Goal: Task Accomplishment & Management: Manage account settings

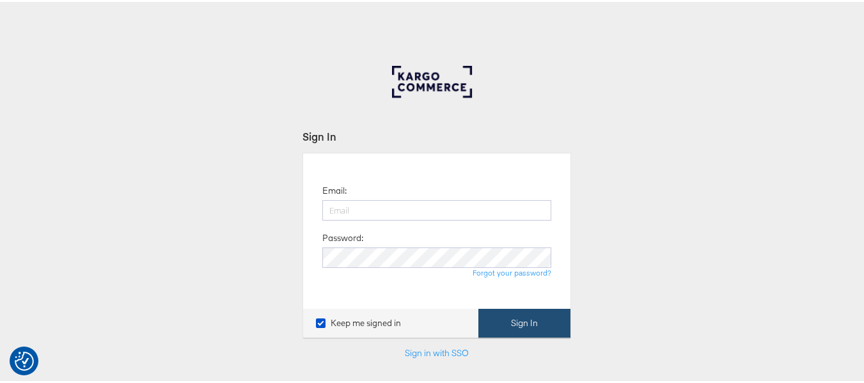
type input "aparna.doniparthi@kargo.com"
click at [501, 314] on button "Sign In" at bounding box center [524, 321] width 92 height 29
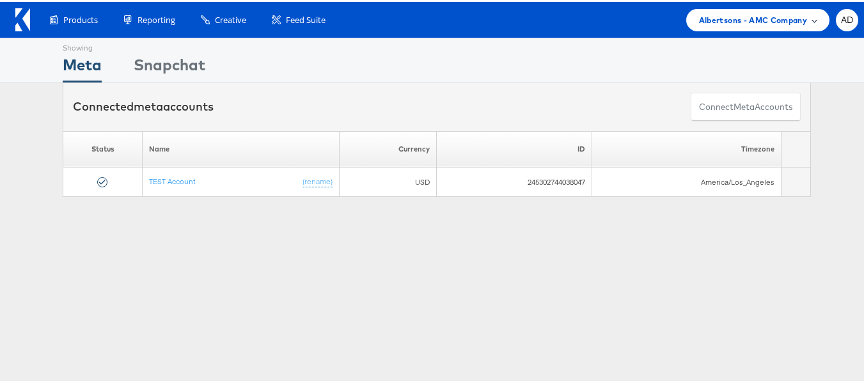
click at [716, 25] on div "Albertsons - AMC Company" at bounding box center [757, 18] width 143 height 22
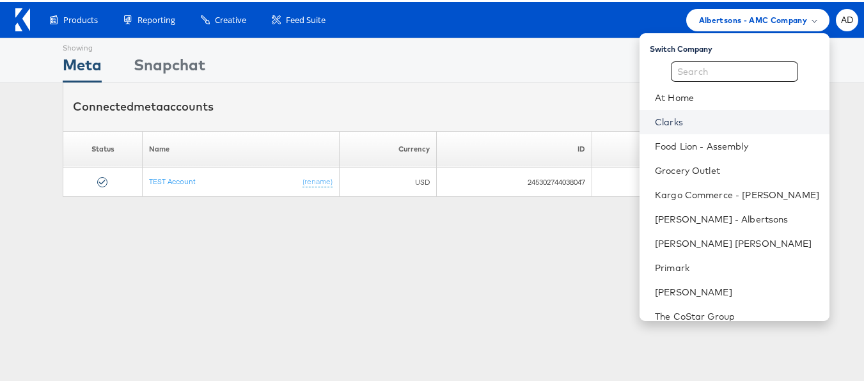
click at [655, 120] on link "Clarks" at bounding box center [737, 120] width 164 height 13
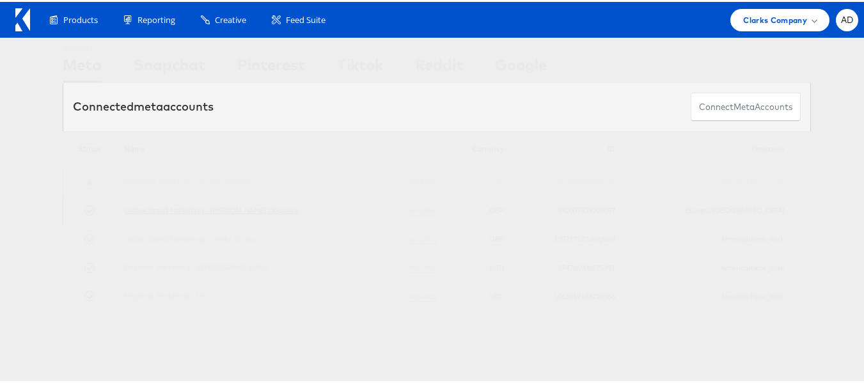
click at [244, 212] on link "Global Brand Marketing - [PERSON_NAME] Originals" at bounding box center [211, 208] width 175 height 10
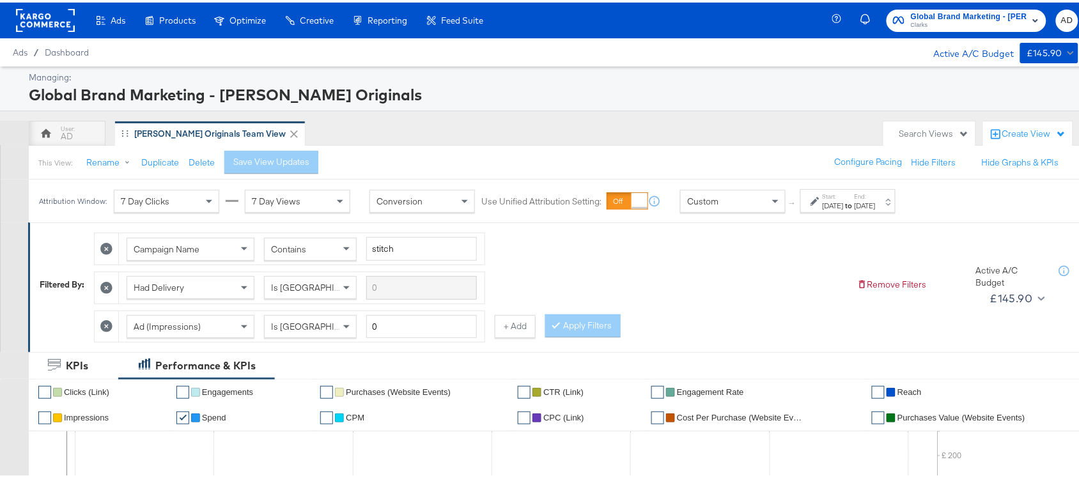
click at [876, 199] on div "[DATE]" at bounding box center [865, 203] width 21 height 10
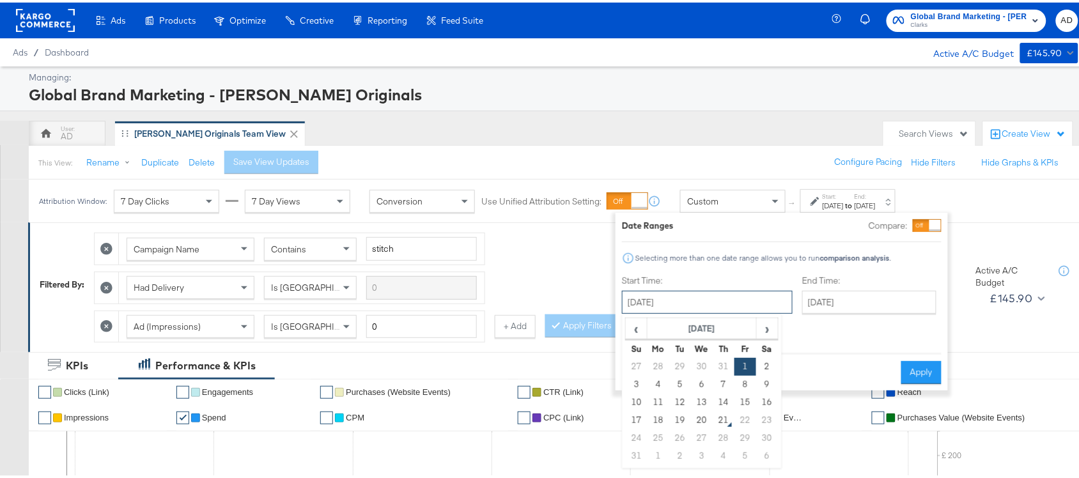
click at [685, 307] on input "August 1st 2025" at bounding box center [707, 299] width 171 height 23
click at [679, 420] on td "19" at bounding box center [680, 418] width 22 height 18
type input "[DATE]"
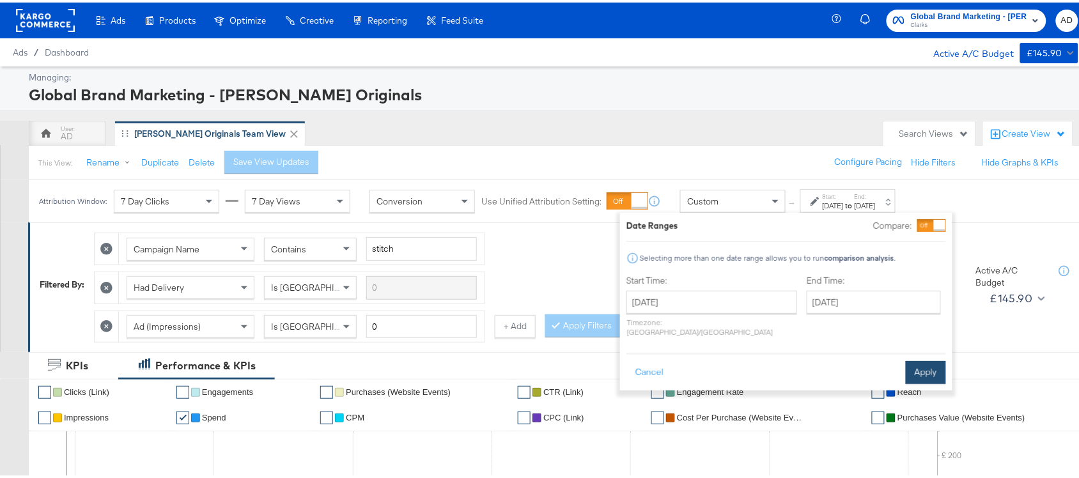
click at [927, 359] on button "Apply" at bounding box center [926, 370] width 40 height 23
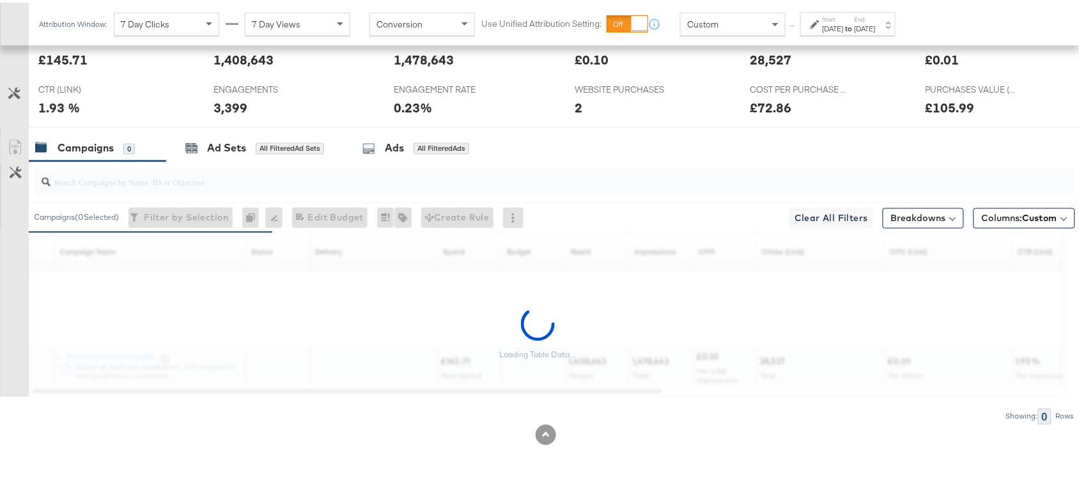
scroll to position [589, 0]
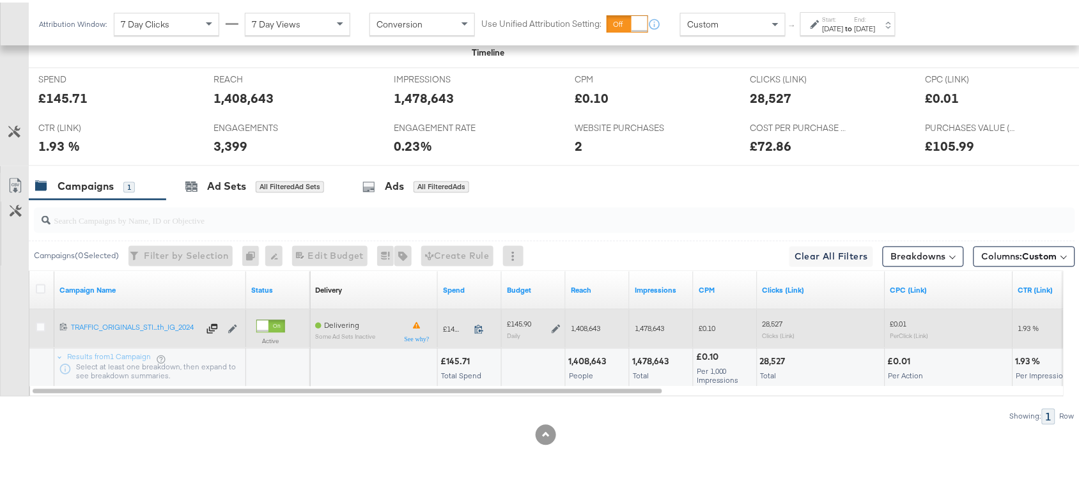
click at [478, 329] on icon at bounding box center [479, 327] width 10 height 10
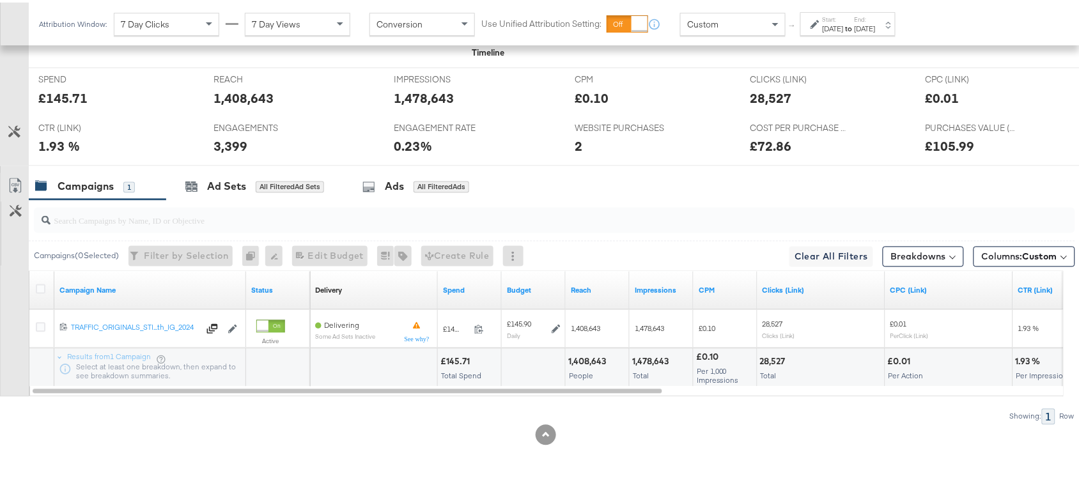
click at [859, 12] on div "Start: Aug 19th 2025 to End: Aug 19th 2025" at bounding box center [847, 22] width 95 height 24
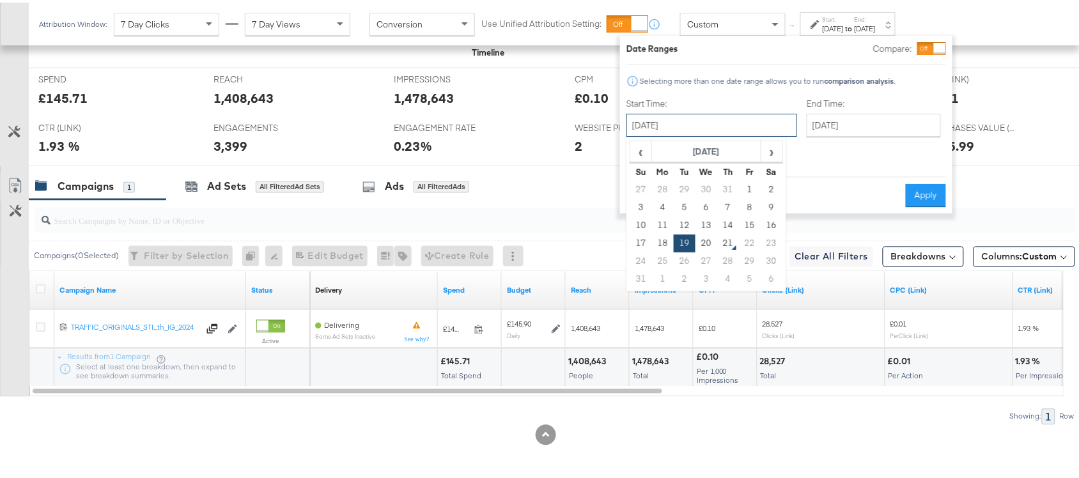
click at [684, 129] on input "[DATE]" at bounding box center [712, 122] width 171 height 23
click at [706, 238] on td "20" at bounding box center [707, 241] width 22 height 18
type input "[DATE]"
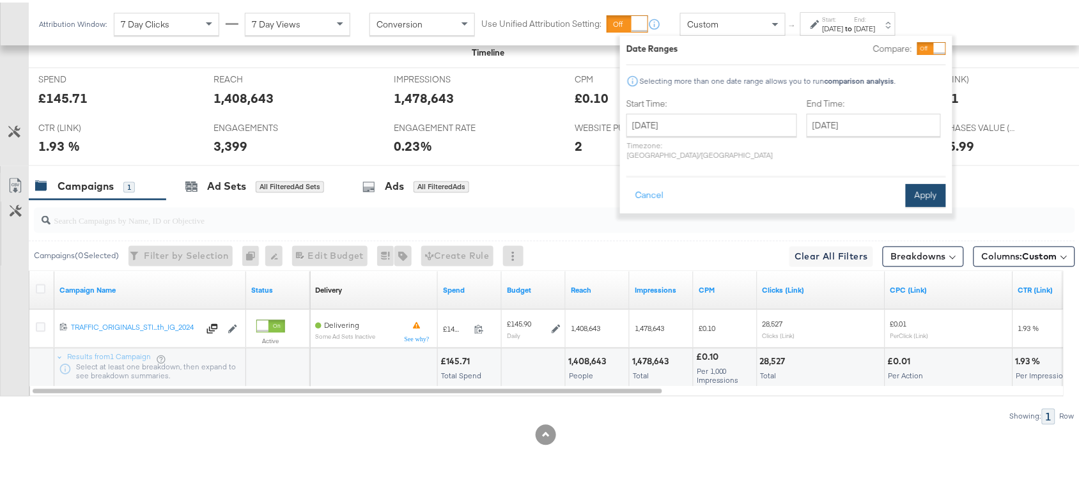
click at [924, 182] on button "Apply" at bounding box center [926, 193] width 40 height 23
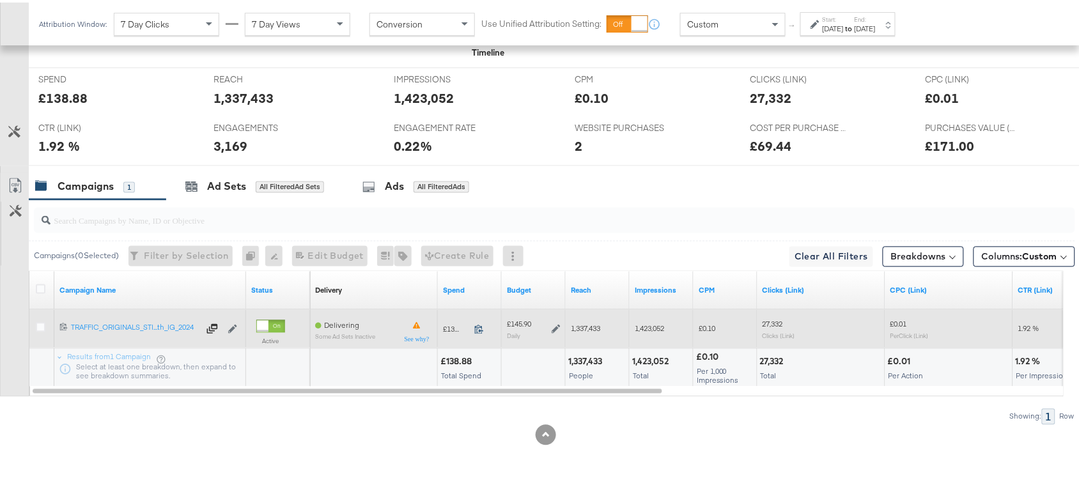
click at [481, 328] on icon at bounding box center [479, 327] width 8 height 9
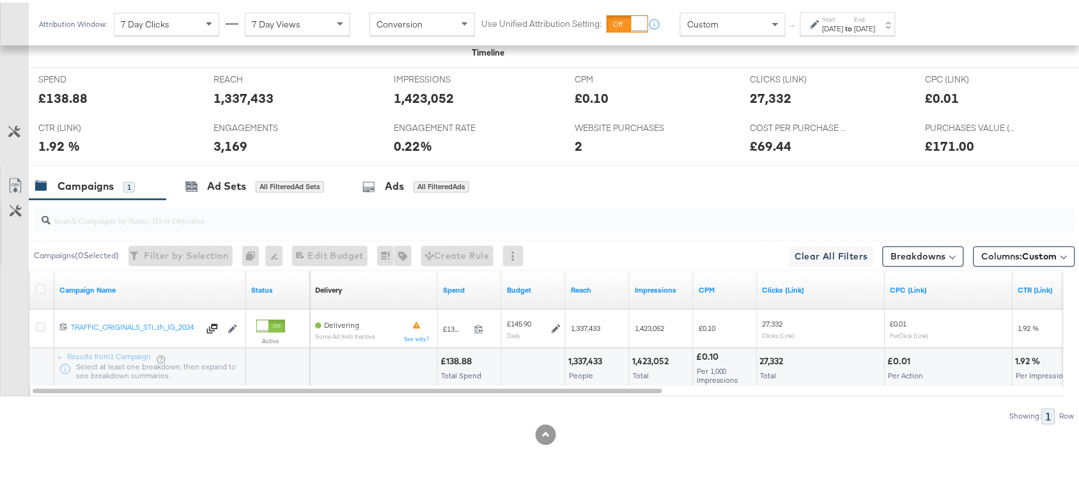
scroll to position [0, 0]
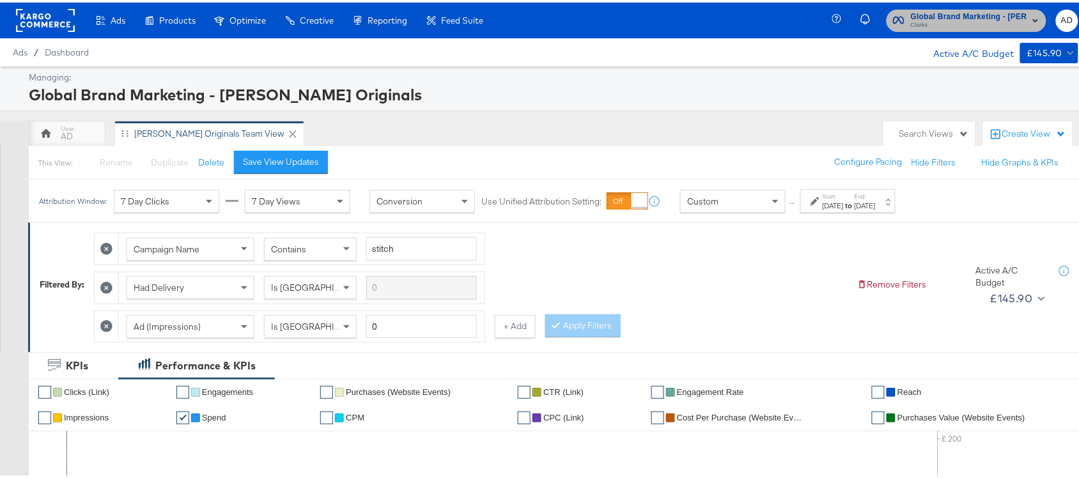
click at [955, 22] on span "Clarks" at bounding box center [969, 23] width 116 height 10
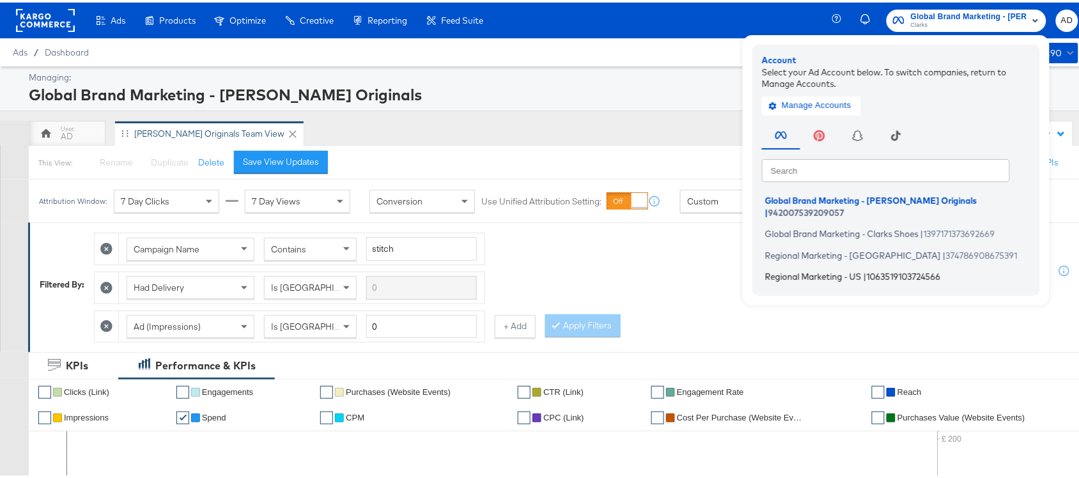
click at [802, 269] on span "Regional Marketing - US" at bounding box center [813, 274] width 97 height 10
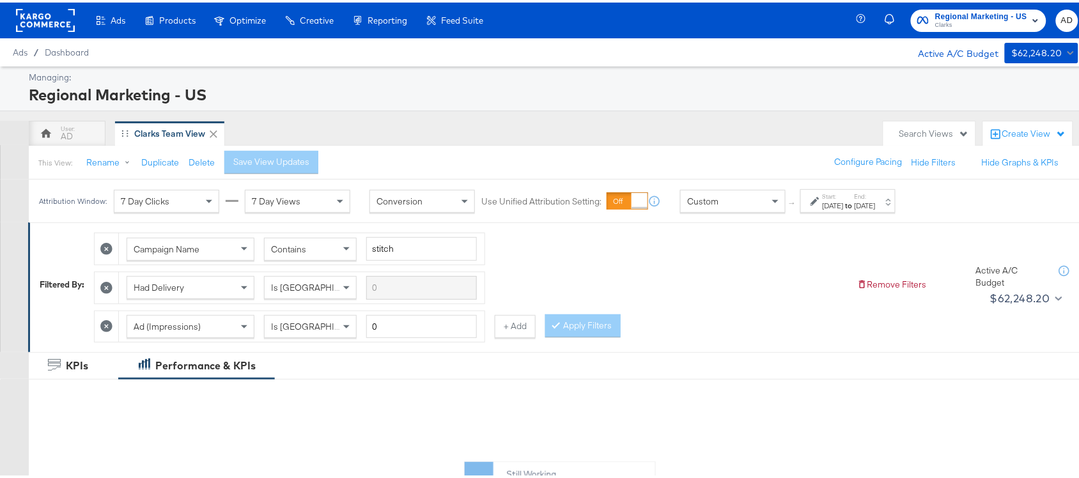
click at [876, 205] on div "[DATE]" at bounding box center [865, 203] width 21 height 10
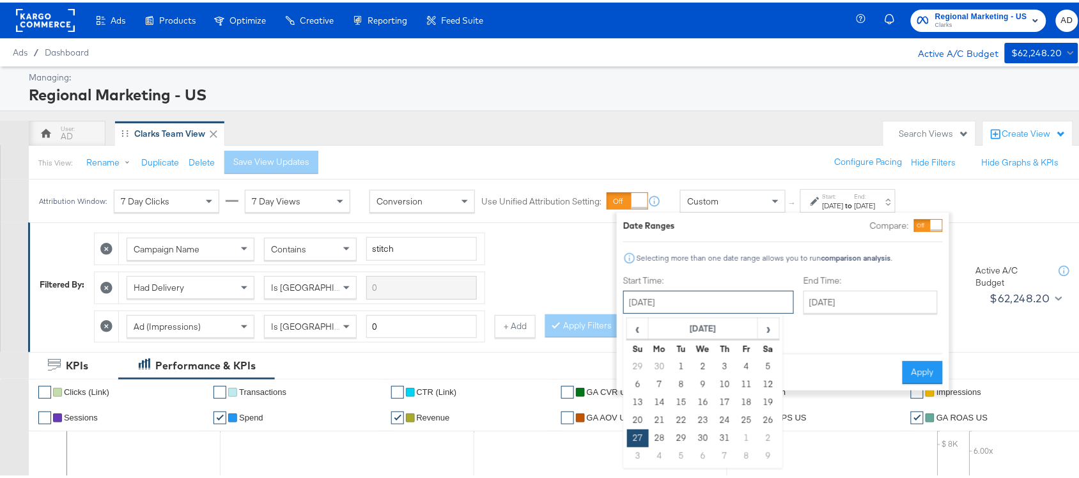
click at [696, 304] on input "July 27th 2025" at bounding box center [708, 299] width 171 height 23
click at [765, 326] on span "›" at bounding box center [769, 325] width 20 height 19
click at [682, 422] on td "19" at bounding box center [682, 418] width 22 height 18
type input "August 19th 2025"
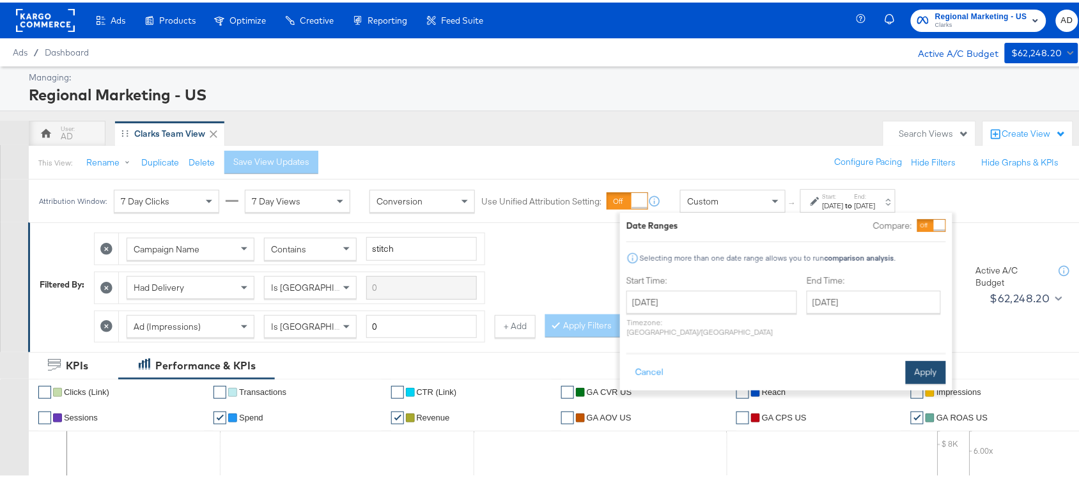
click at [921, 359] on button "Apply" at bounding box center [926, 370] width 40 height 23
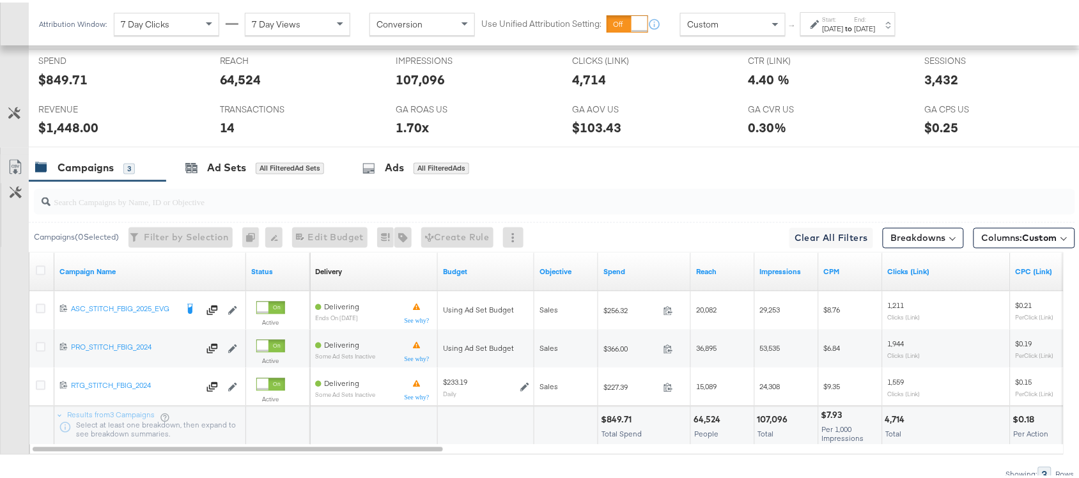
scroll to position [666, 0]
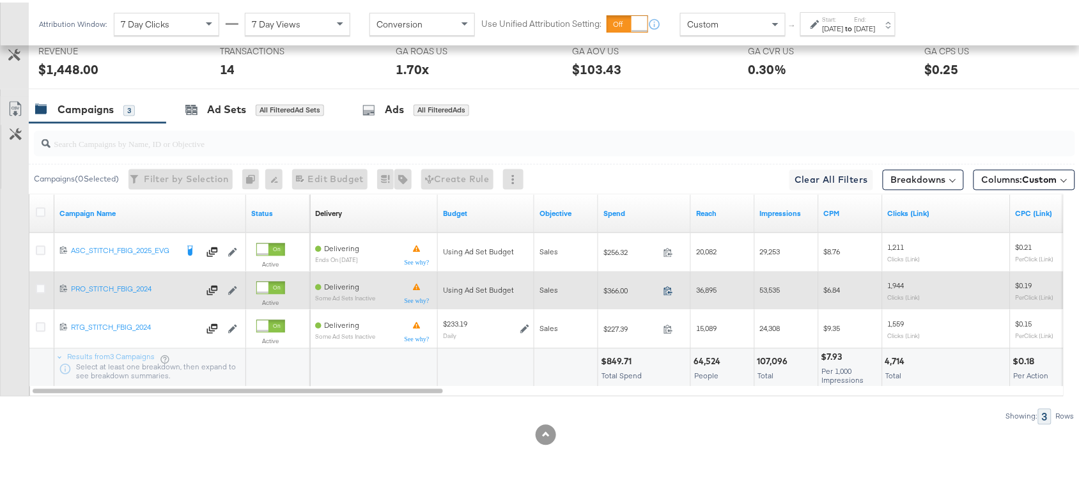
click at [669, 288] on icon at bounding box center [669, 289] width 10 height 10
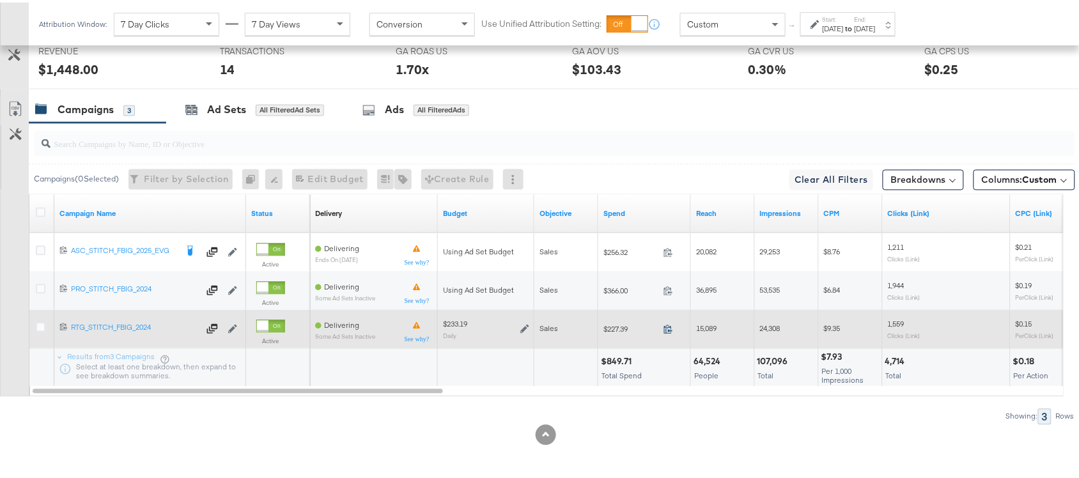
click at [669, 326] on icon at bounding box center [669, 327] width 10 height 10
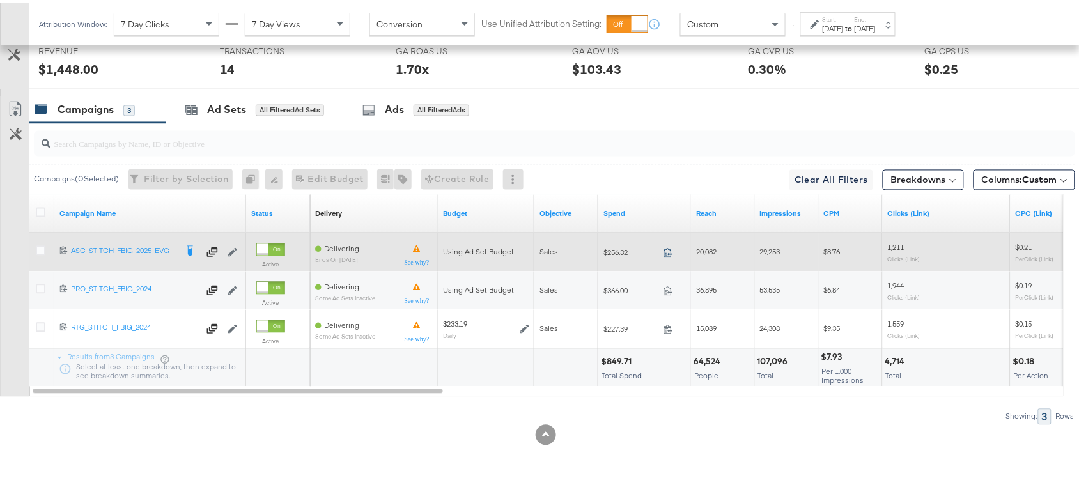
click at [666, 249] on icon at bounding box center [669, 251] width 10 height 10
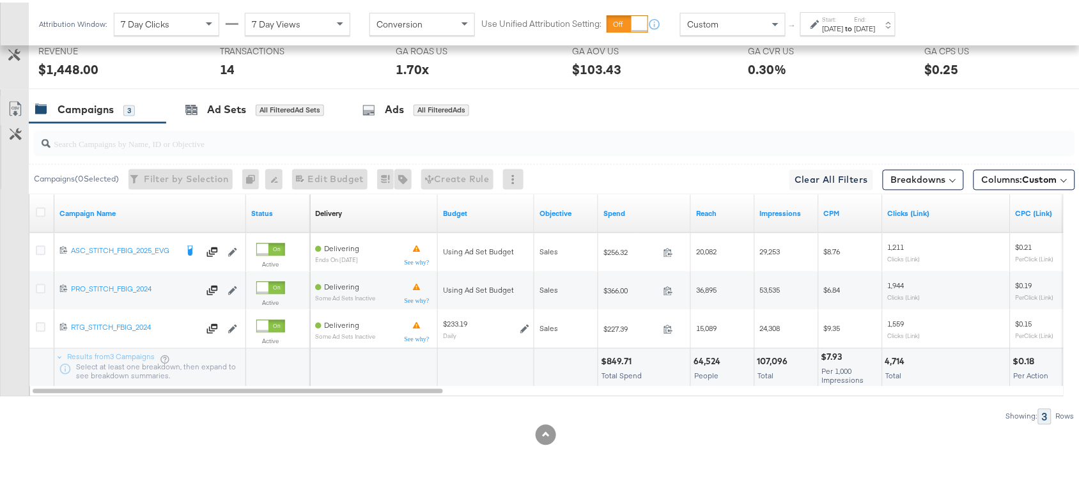
click at [844, 13] on label "Start:" at bounding box center [833, 17] width 21 height 8
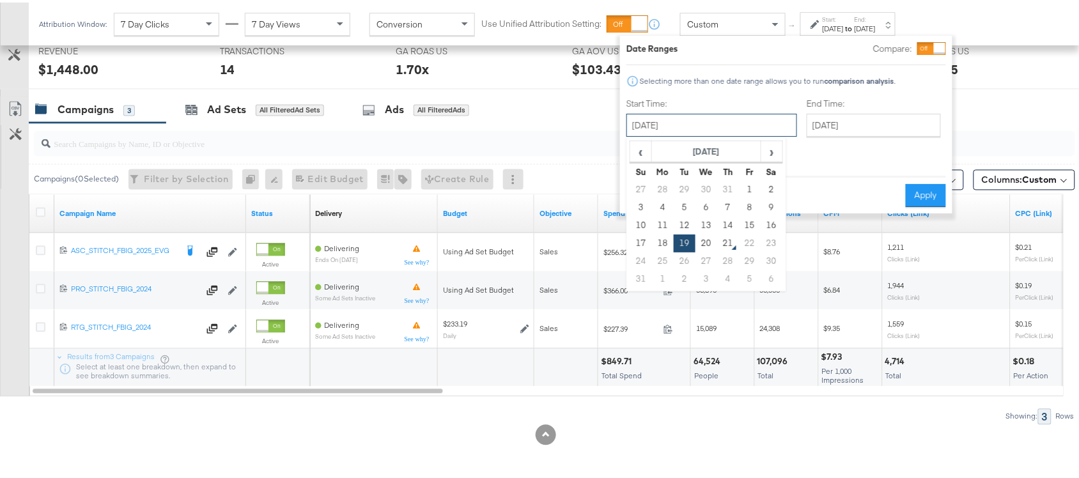
click at [687, 123] on input "[DATE]" at bounding box center [712, 122] width 171 height 23
click at [701, 245] on td "20" at bounding box center [707, 241] width 22 height 18
type input "[DATE]"
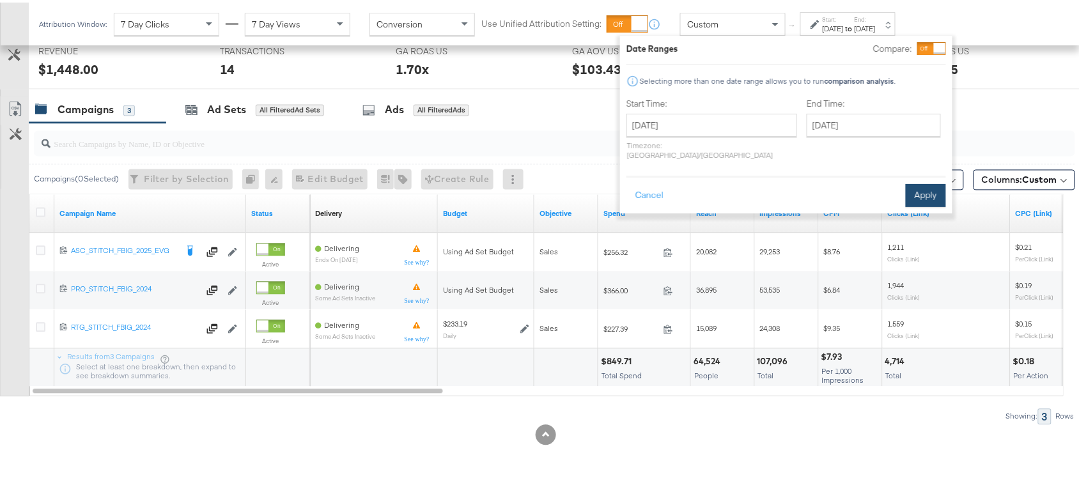
click at [924, 182] on button "Apply" at bounding box center [926, 193] width 40 height 23
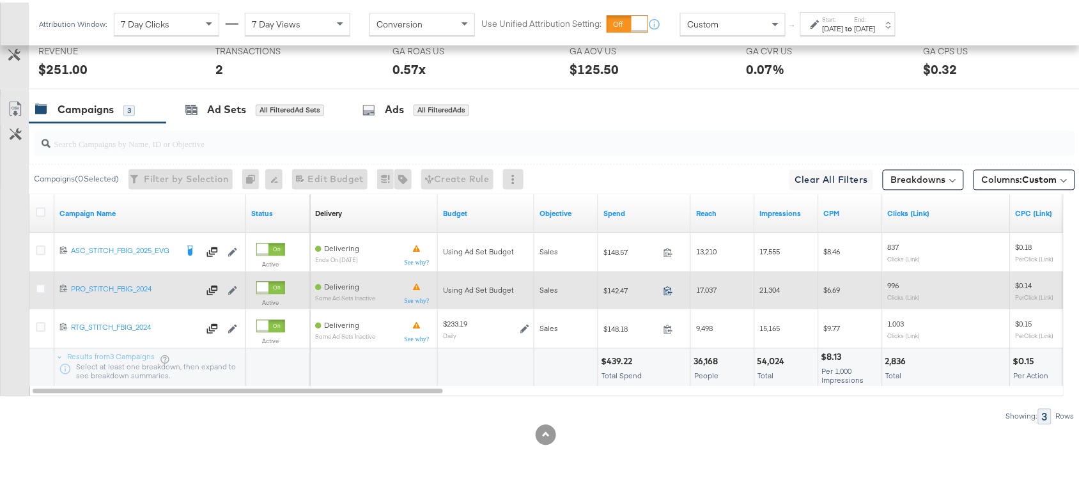
click at [665, 289] on icon at bounding box center [669, 289] width 10 height 10
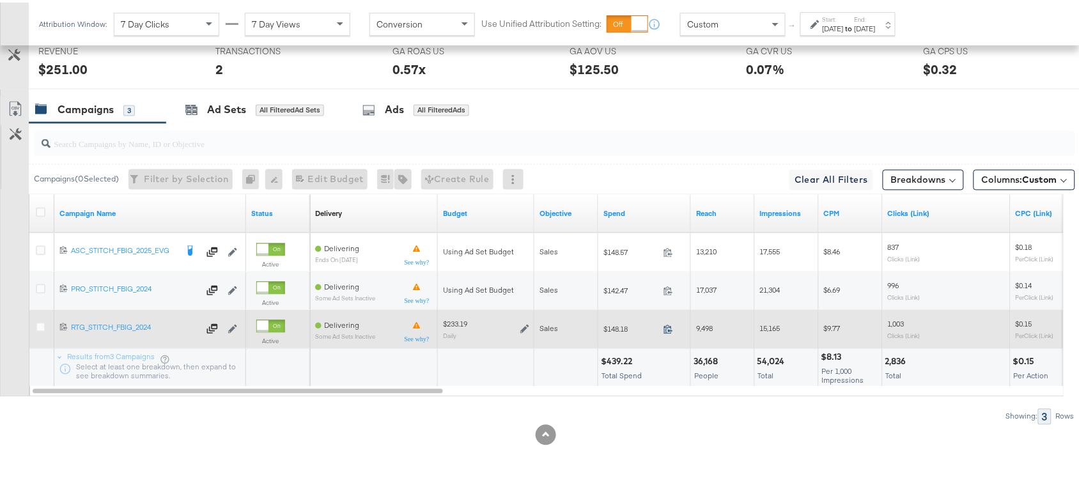
click at [668, 322] on icon at bounding box center [669, 327] width 10 height 10
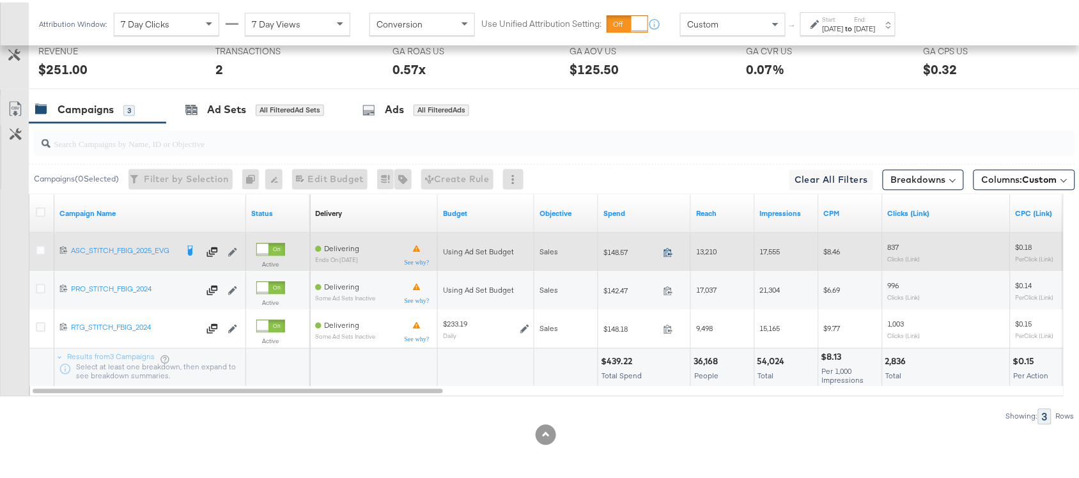
click at [669, 248] on icon at bounding box center [669, 251] width 10 height 10
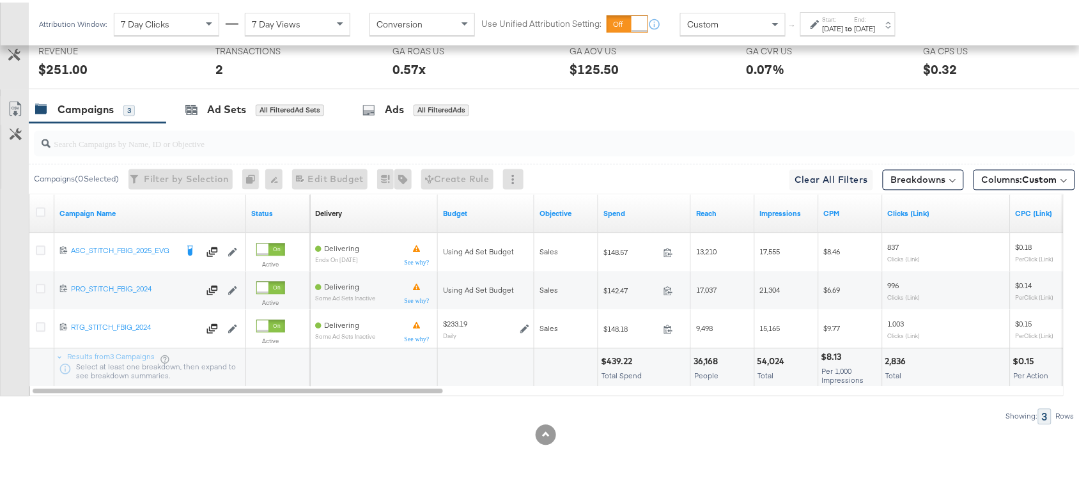
scroll to position [0, 0]
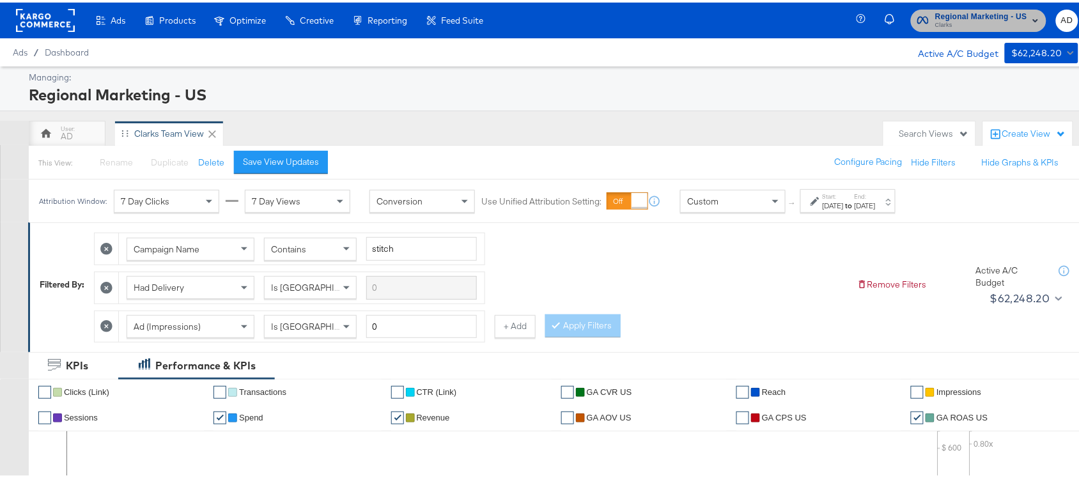
click at [950, 17] on span "Regional Marketing - US" at bounding box center [981, 14] width 92 height 13
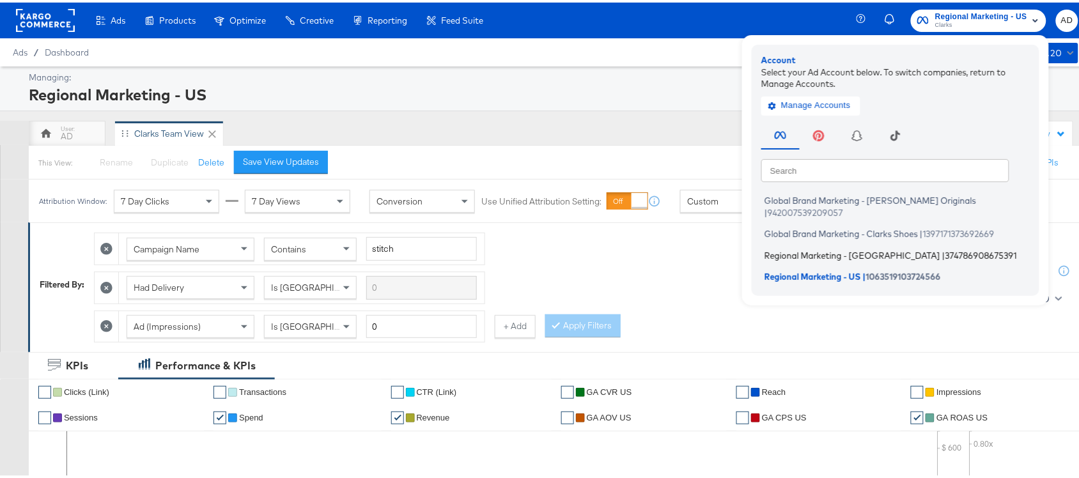
click at [794, 247] on span "Regional Marketing - CA" at bounding box center [853, 252] width 176 height 10
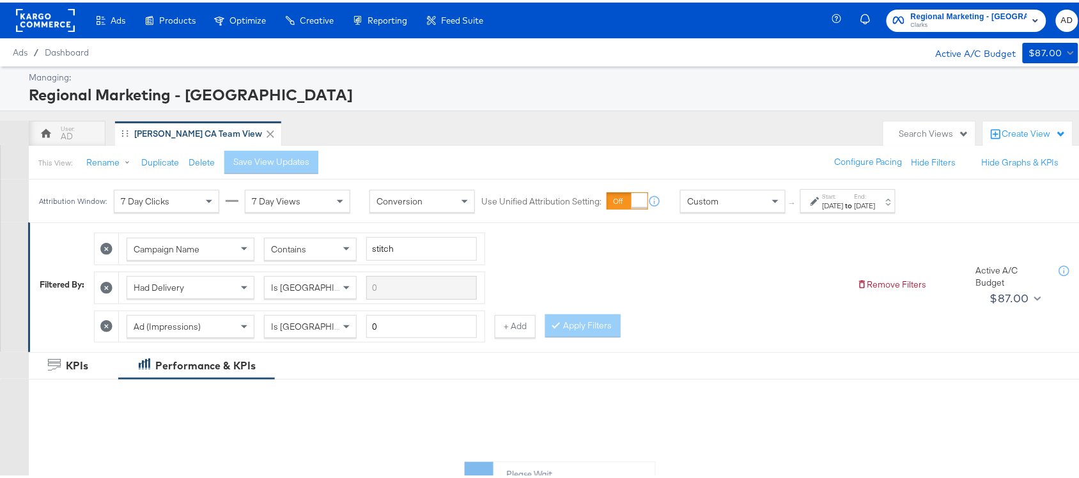
click at [844, 199] on div "Jul 27th 2025" at bounding box center [833, 203] width 21 height 10
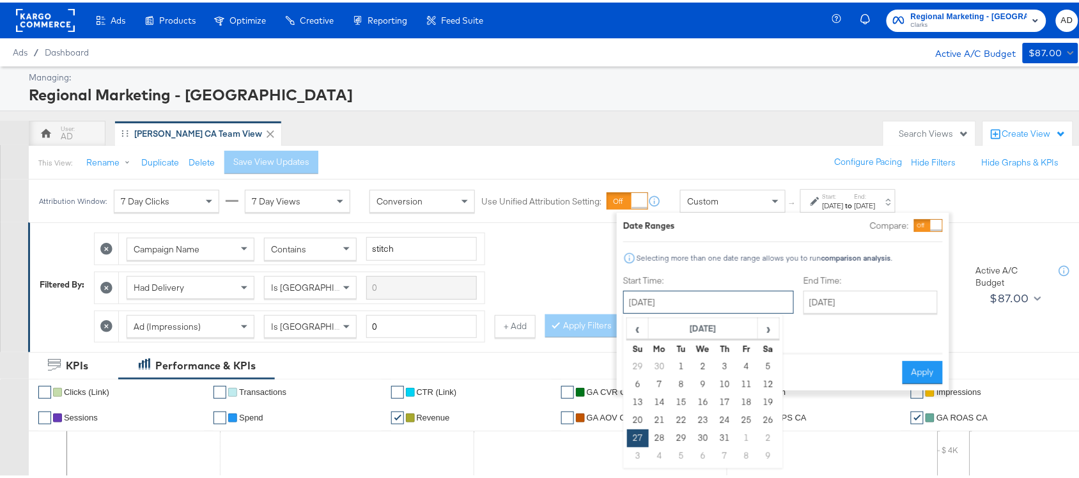
click at [721, 299] on input "July 27th 2025" at bounding box center [708, 299] width 171 height 23
click at [772, 327] on span "›" at bounding box center [769, 325] width 20 height 19
click at [684, 416] on td "19" at bounding box center [682, 418] width 22 height 18
type input "August 19th 2025"
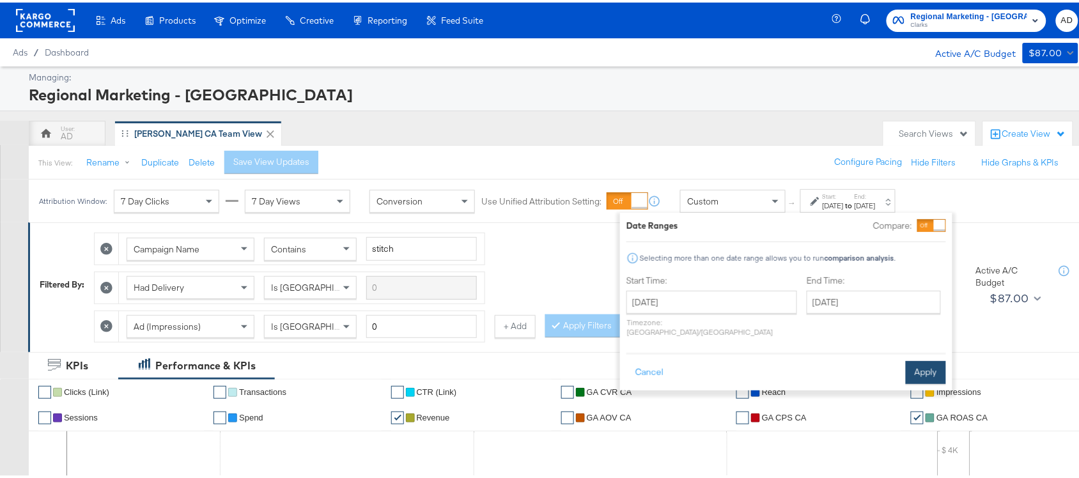
click at [925, 359] on button "Apply" at bounding box center [926, 370] width 40 height 23
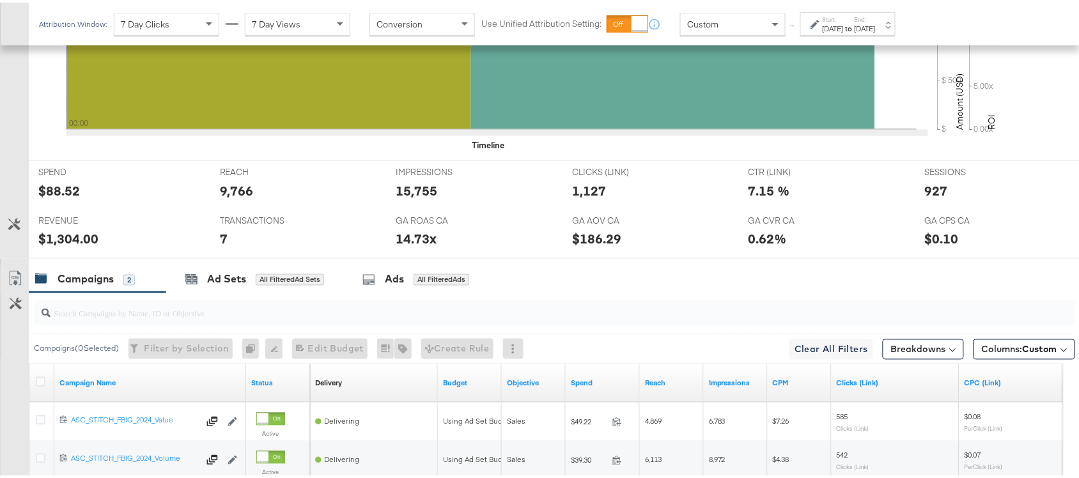
scroll to position [628, 0]
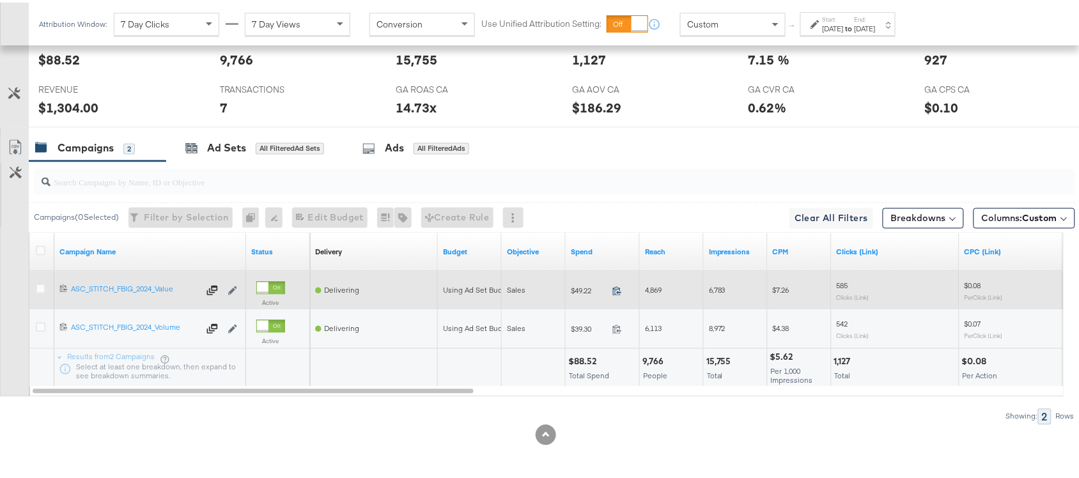
click at [619, 284] on icon at bounding box center [617, 289] width 10 height 10
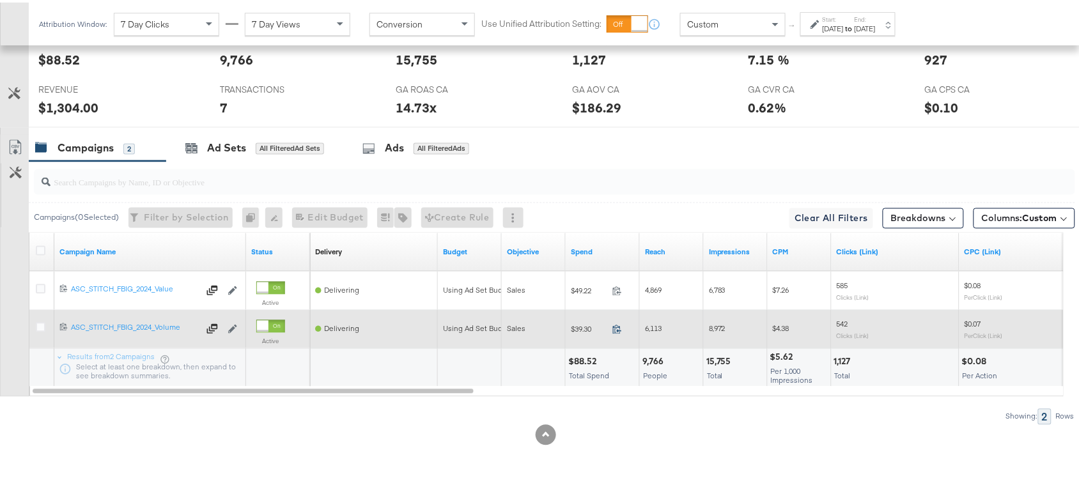
click at [615, 329] on icon at bounding box center [617, 327] width 10 height 10
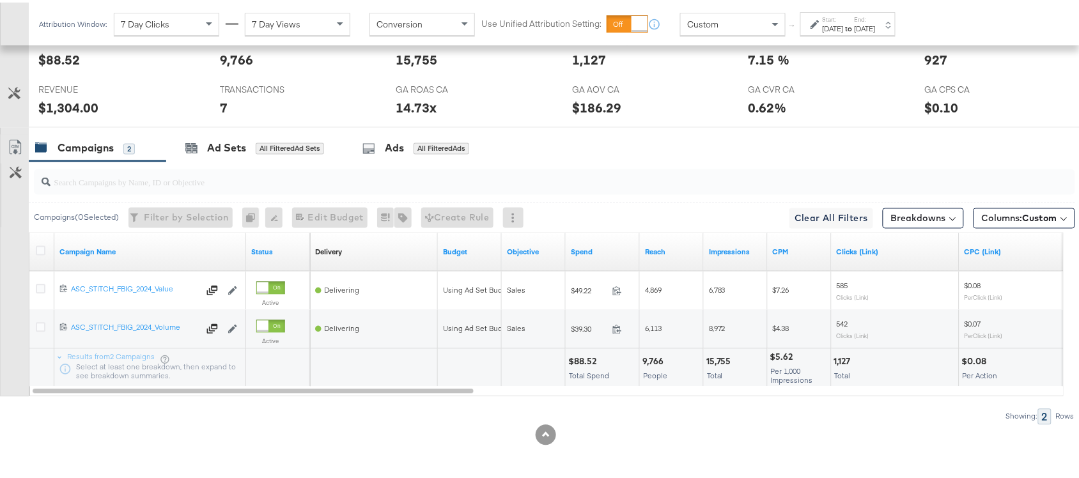
click at [855, 26] on strong "to" at bounding box center [849, 26] width 11 height 10
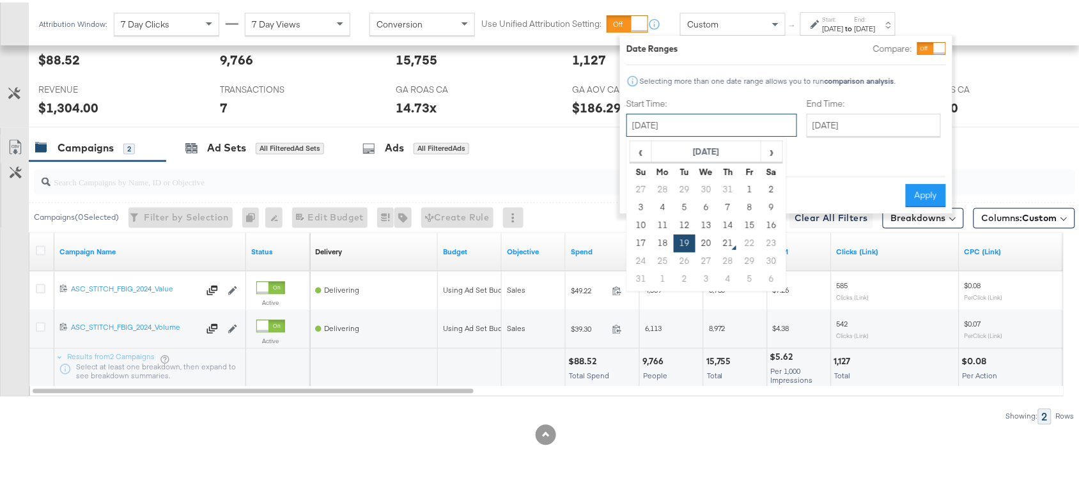
click at [700, 132] on input "[DATE]" at bounding box center [712, 122] width 171 height 23
click at [708, 237] on td "20" at bounding box center [707, 241] width 22 height 18
type input "[DATE]"
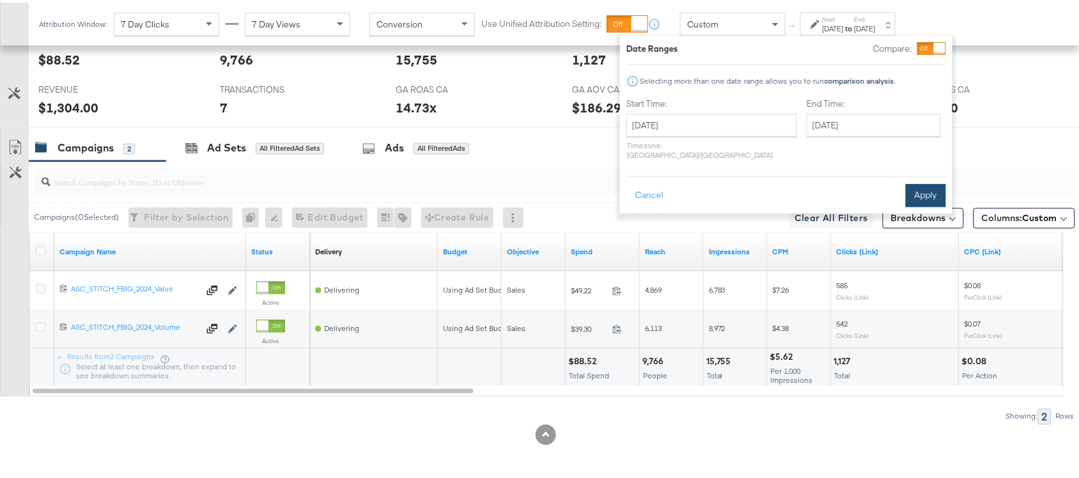
click at [924, 182] on button "Apply" at bounding box center [926, 193] width 40 height 23
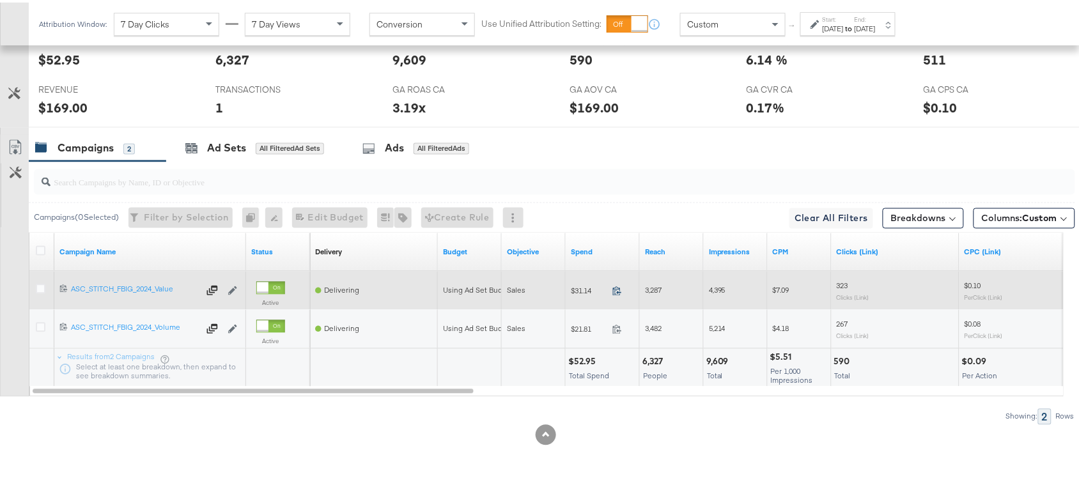
click at [614, 289] on icon at bounding box center [617, 289] width 10 height 10
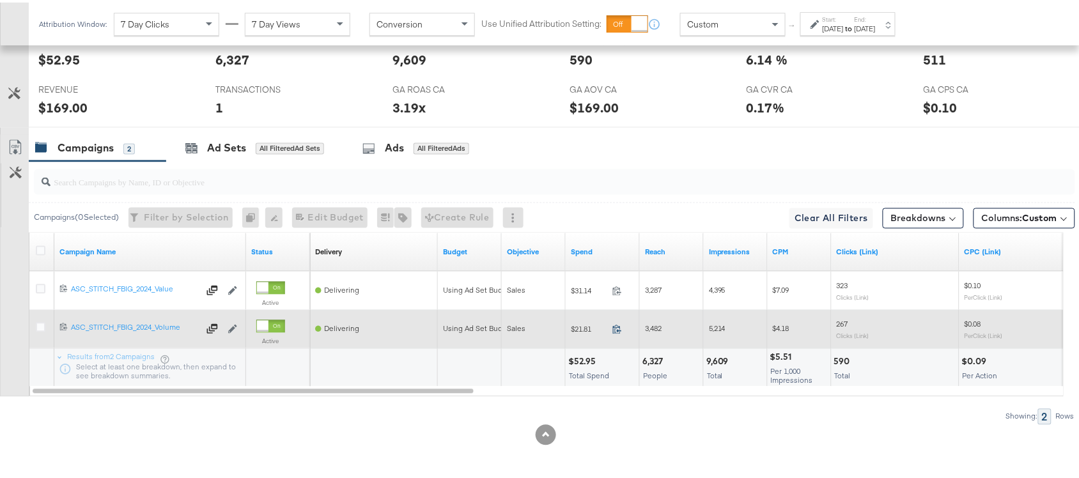
click at [616, 330] on icon at bounding box center [617, 327] width 10 height 10
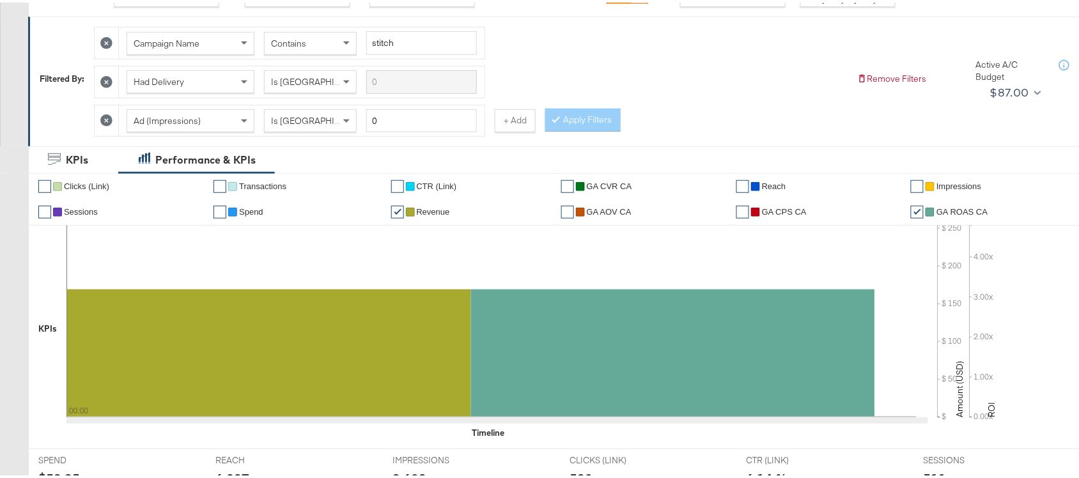
scroll to position [0, 0]
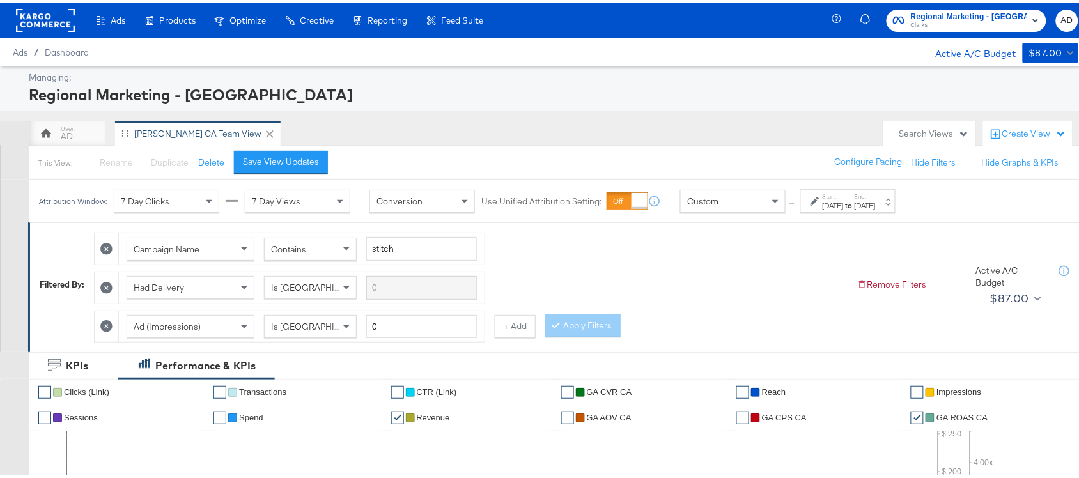
click at [29, 10] on rect at bounding box center [45, 17] width 59 height 23
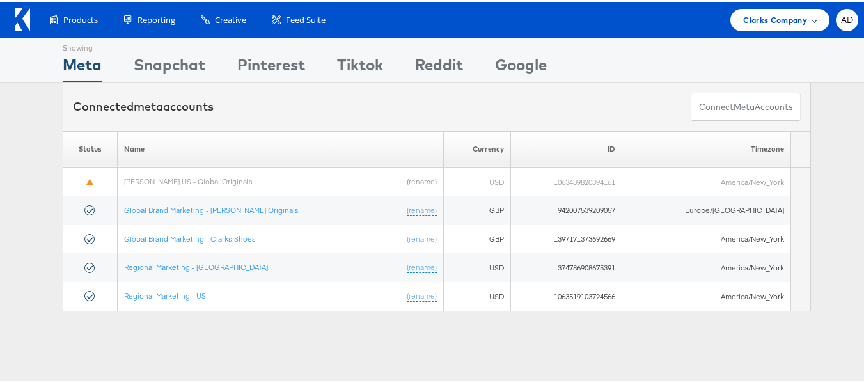
click at [760, 19] on span "Clarks Company" at bounding box center [775, 18] width 64 height 13
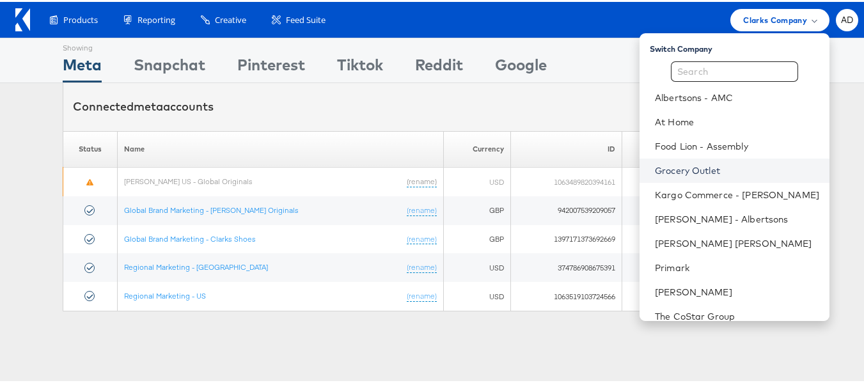
click at [666, 169] on link "Grocery Outlet" at bounding box center [737, 168] width 164 height 13
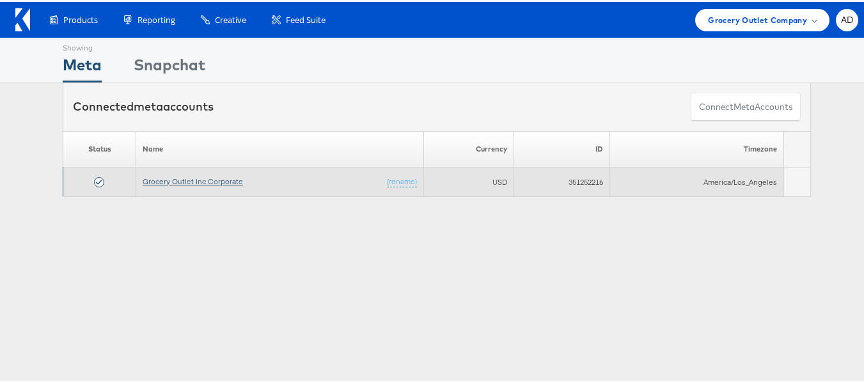
click at [197, 183] on link "Grocery Outlet Inc Corporate" at bounding box center [193, 180] width 100 height 10
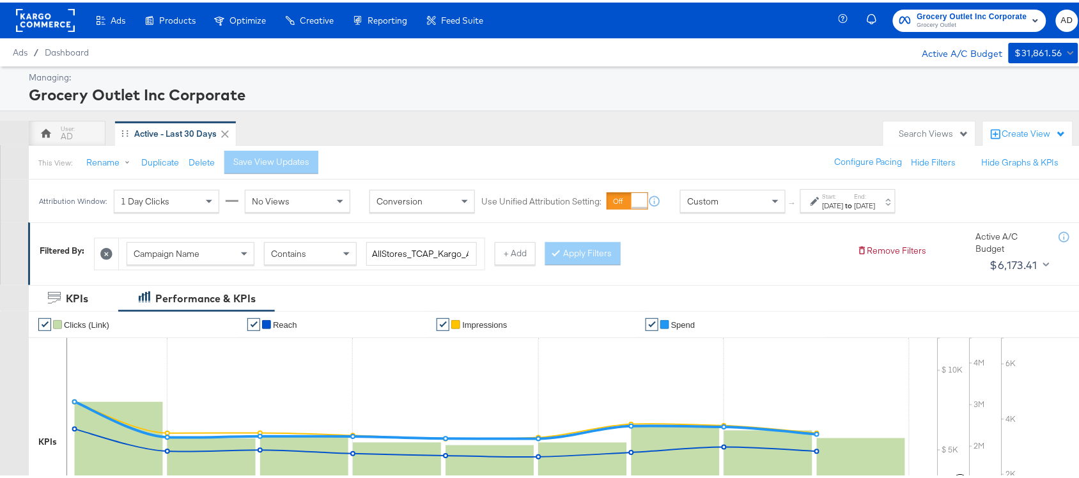
click at [844, 200] on div "[DATE]" at bounding box center [833, 203] width 21 height 10
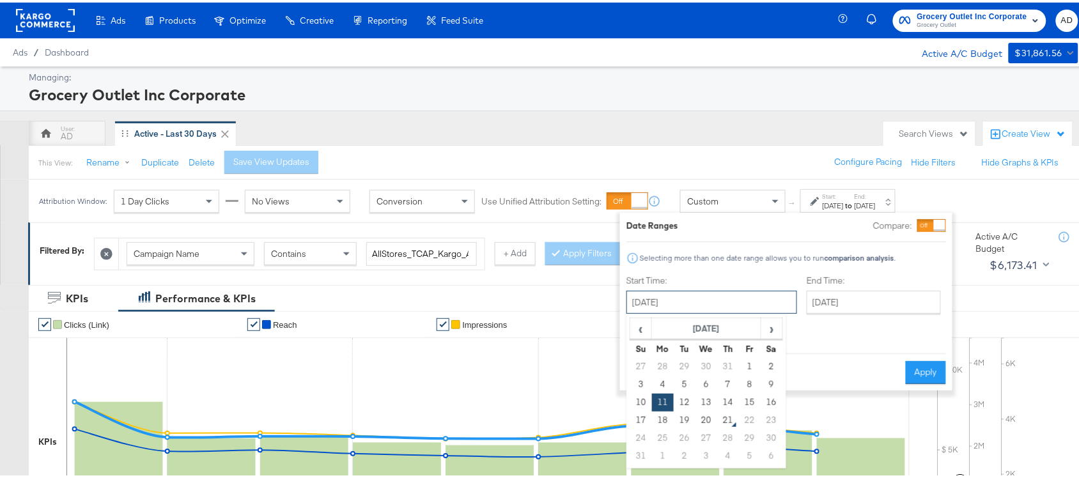
click at [719, 307] on input "[DATE]" at bounding box center [712, 299] width 171 height 23
click at [710, 419] on td "20" at bounding box center [707, 418] width 22 height 18
type input "[DATE]"
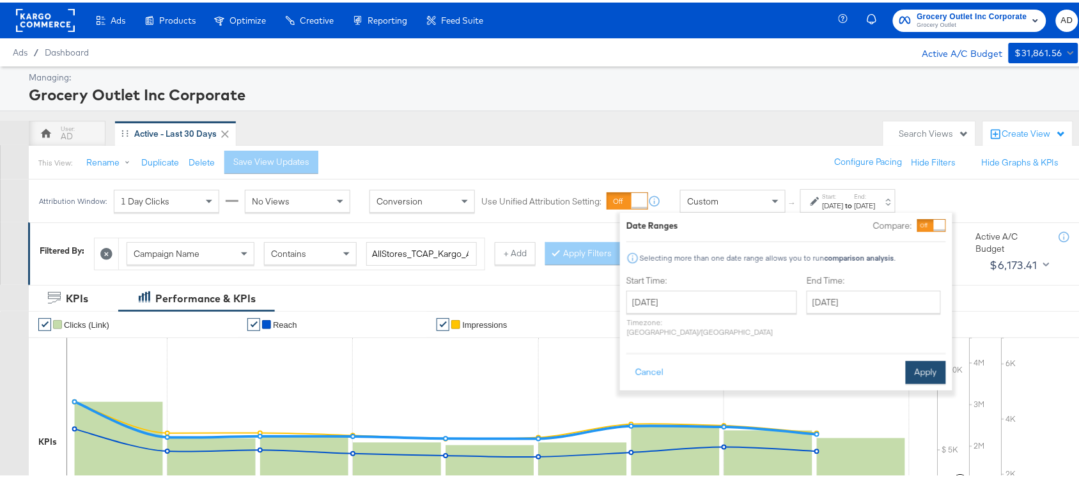
click at [925, 359] on button "Apply" at bounding box center [926, 370] width 40 height 23
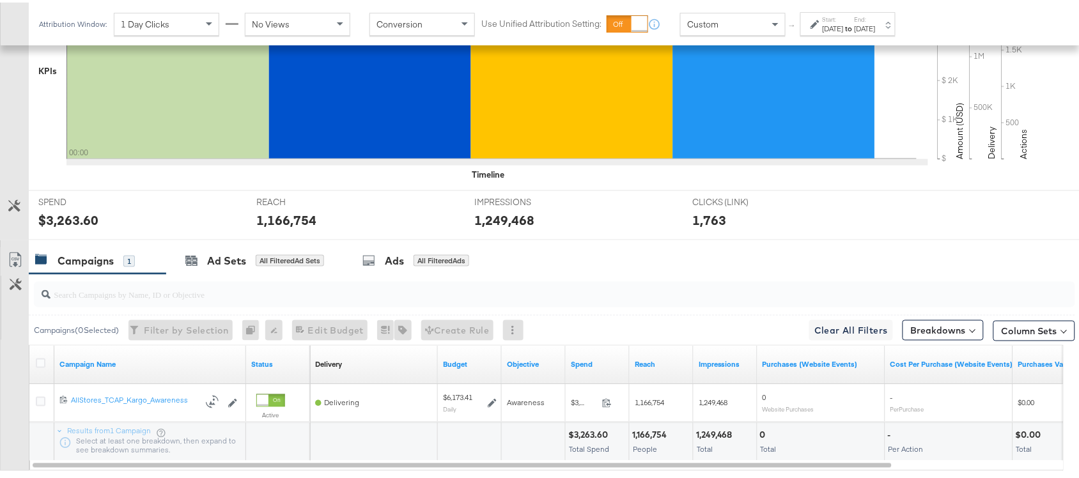
scroll to position [446, 0]
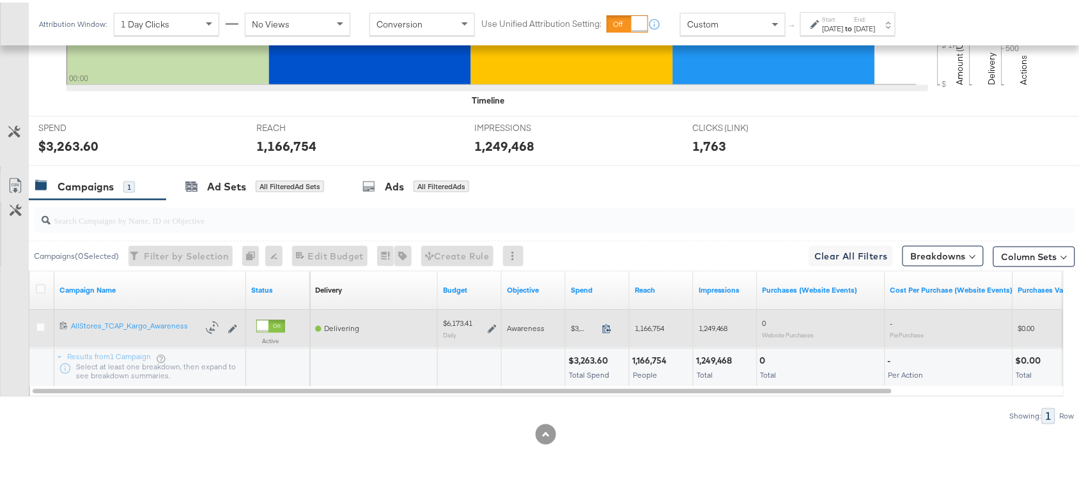
click at [606, 323] on icon at bounding box center [607, 327] width 10 height 10
